Goal: Check status: Check status

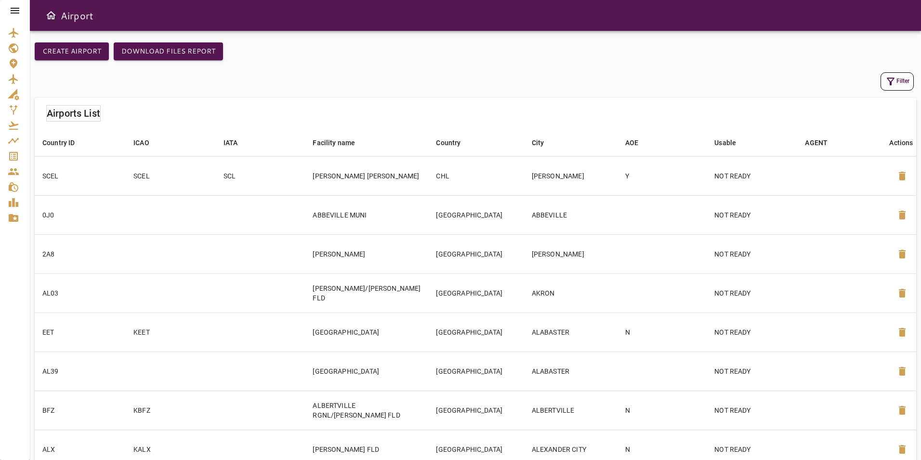
click at [21, 13] on div at bounding box center [15, 10] width 30 height 21
click at [17, 9] on icon at bounding box center [15, 11] width 12 height 12
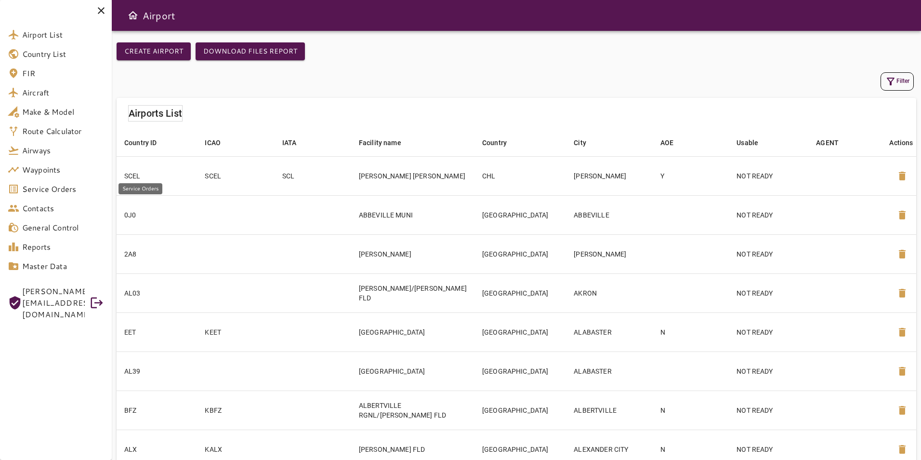
click at [36, 183] on link "Service Orders" at bounding box center [56, 188] width 112 height 19
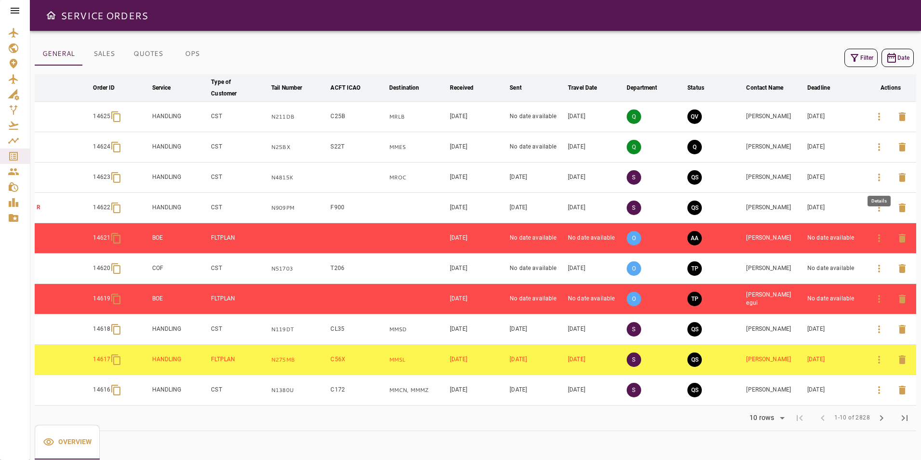
click at [879, 180] on icon "button" at bounding box center [879, 177] width 2 height 8
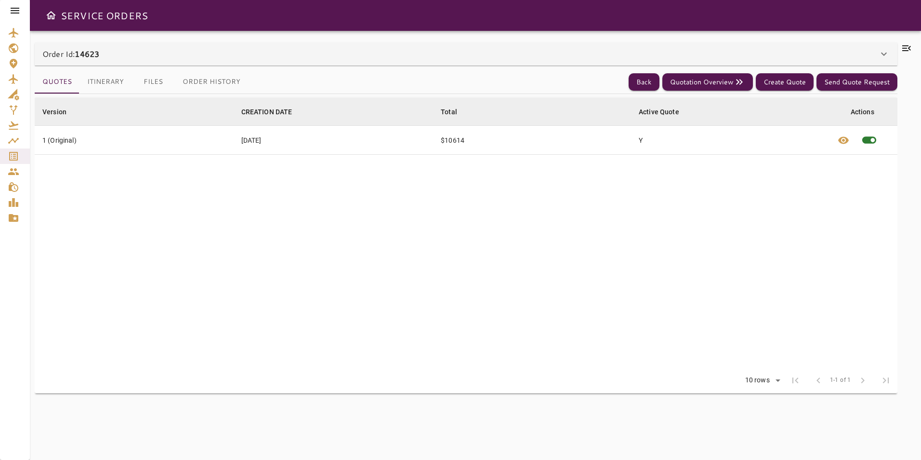
click at [323, 62] on div "Order Id: 14623" at bounding box center [466, 53] width 863 height 23
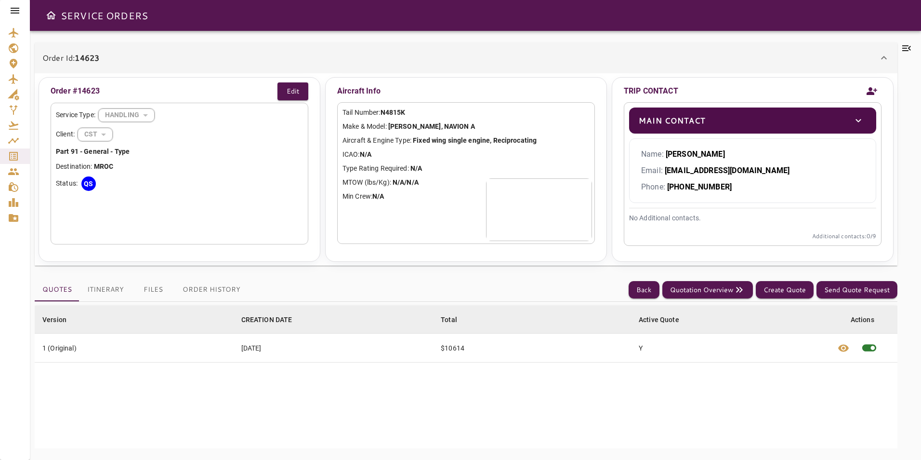
click at [214, 282] on button "Order History" at bounding box center [211, 289] width 73 height 23
